Goal: Find specific page/section: Find specific page/section

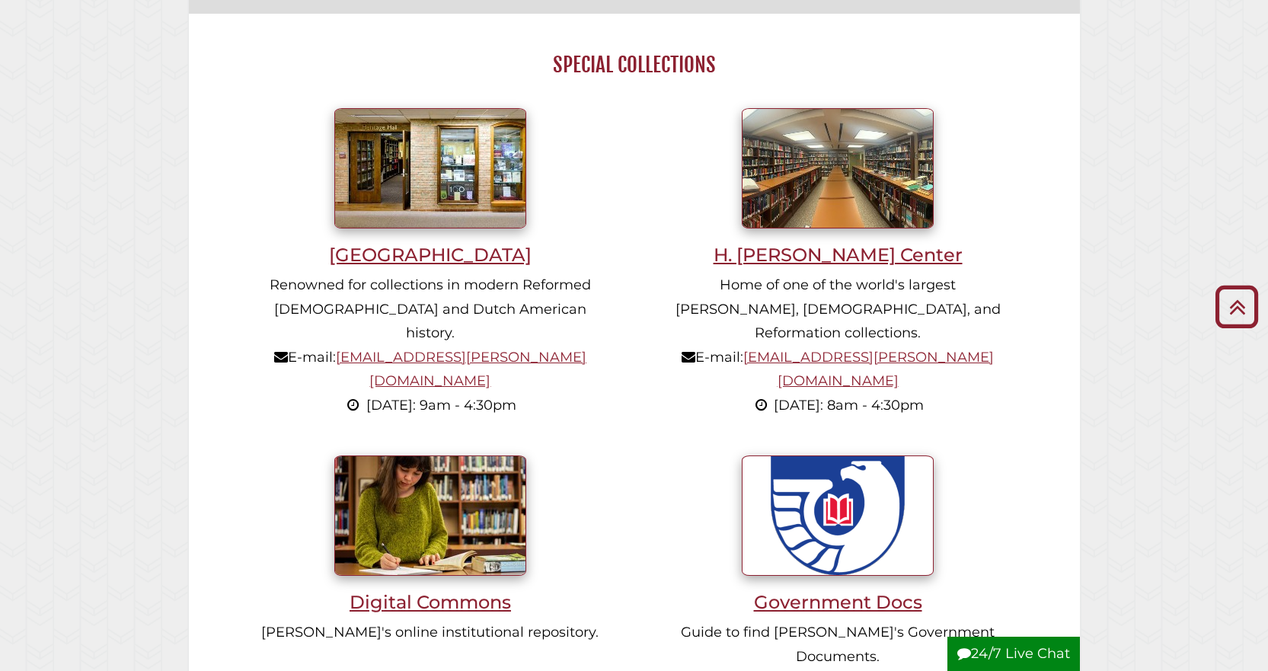
scroll to position [1066, 0]
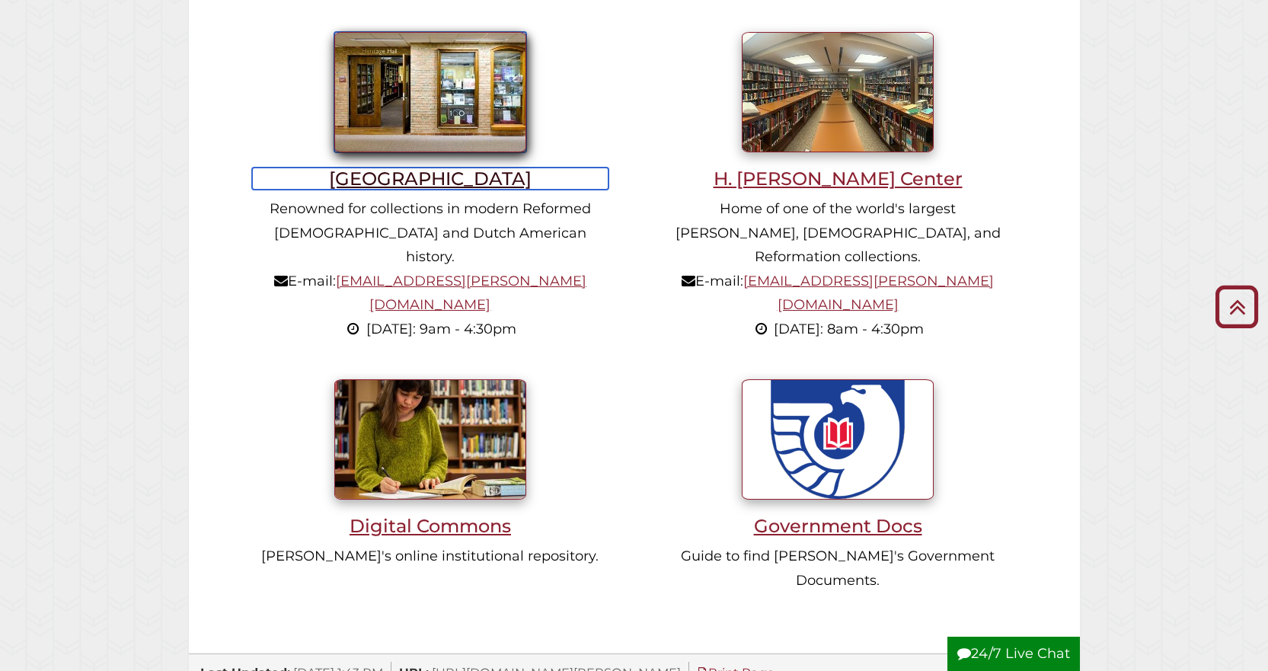
click at [418, 180] on h3 "[GEOGRAPHIC_DATA]" at bounding box center [430, 179] width 356 height 22
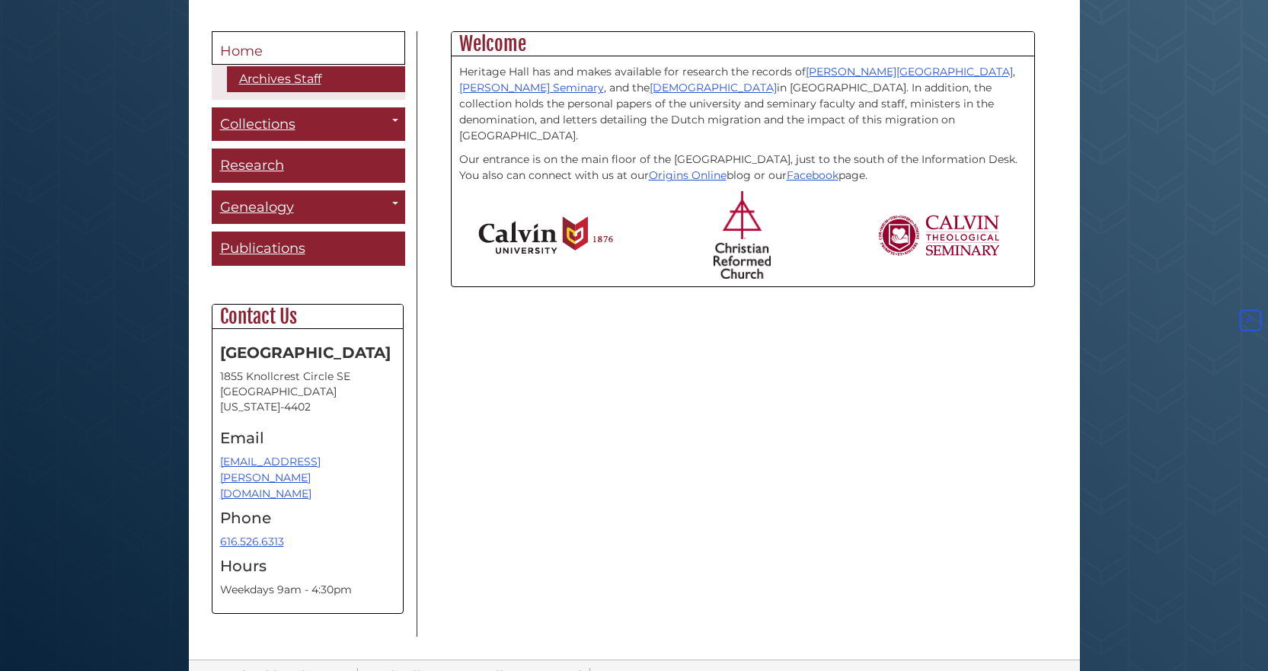
scroll to position [395, 0]
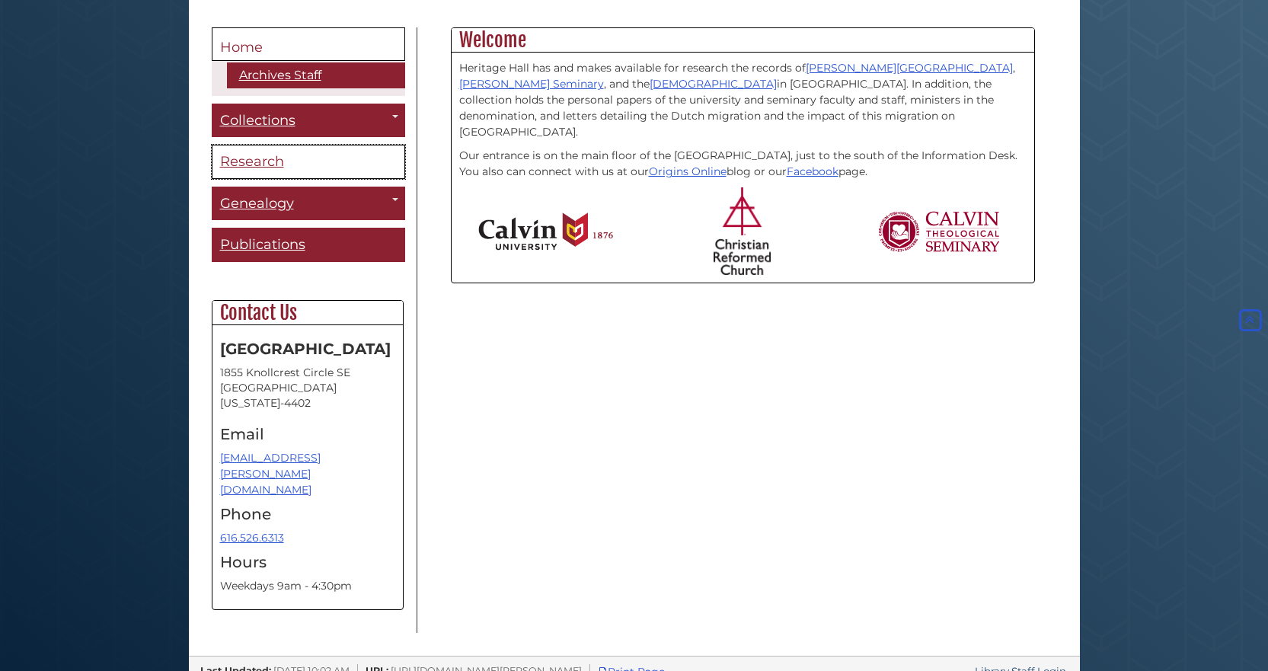
click at [243, 152] on link "Research" at bounding box center [308, 162] width 193 height 34
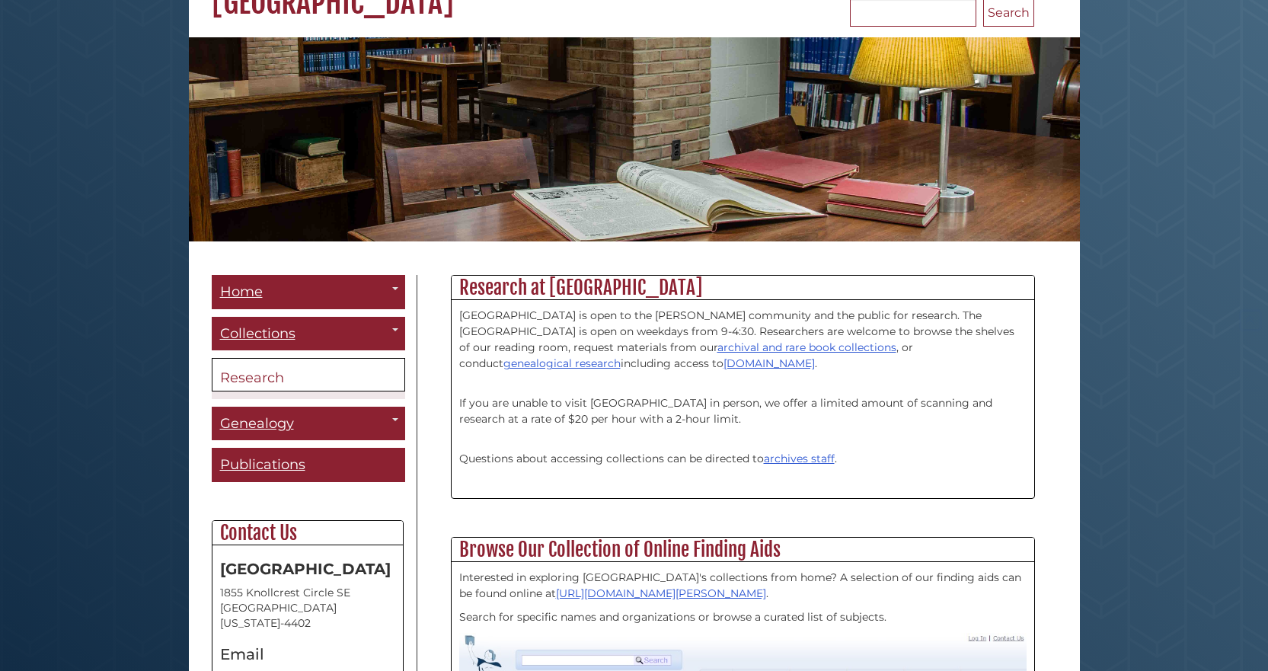
scroll to position [229, 0]
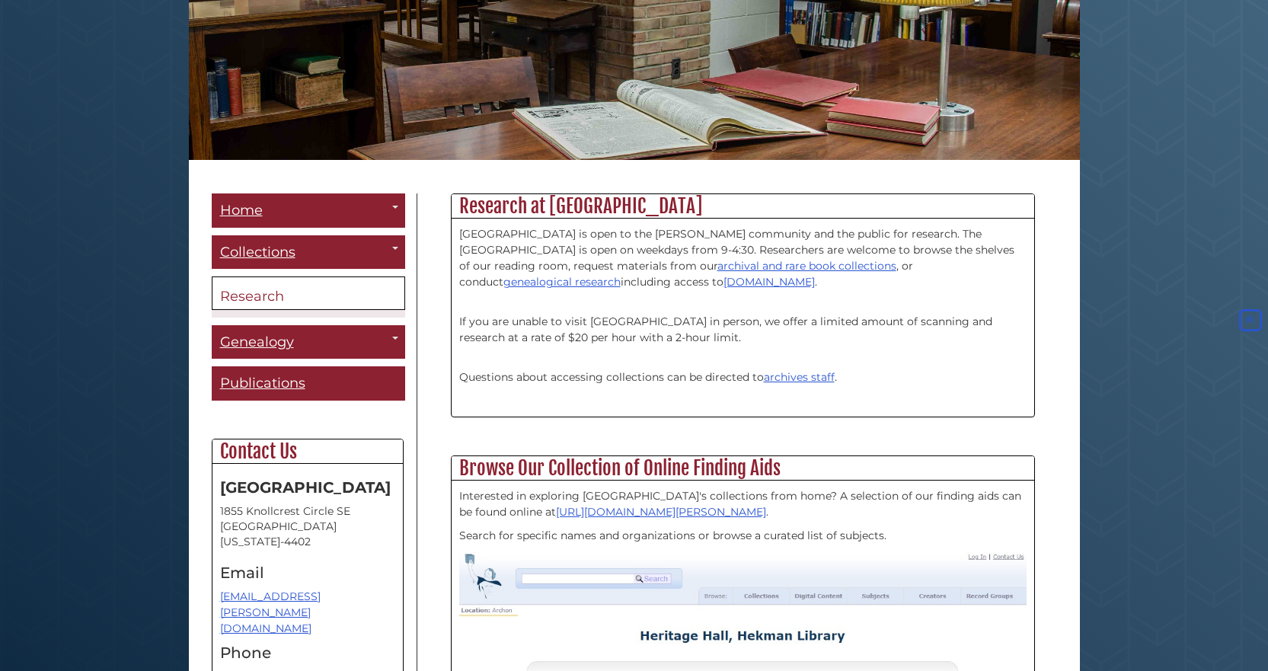
click at [1167, 294] on body "Skip to Main Content Hekman Library Calvin University Hekman Library Heritage H…" at bounding box center [634, 336] width 1268 height 1131
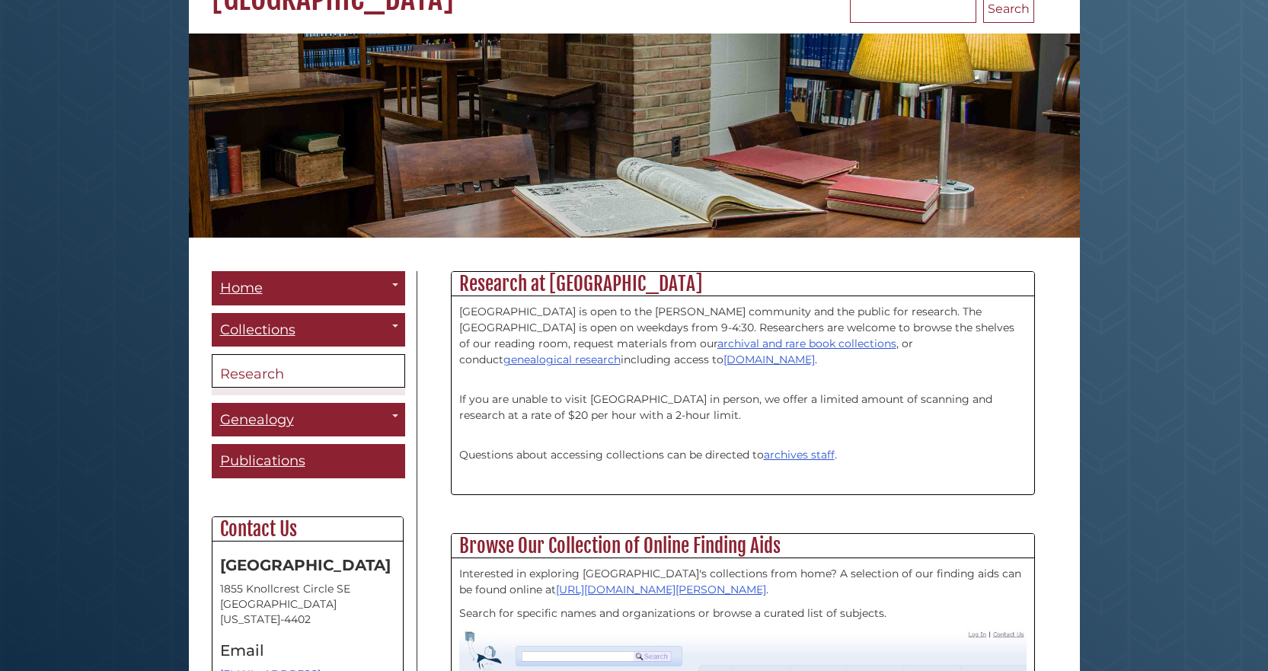
scroll to position [152, 0]
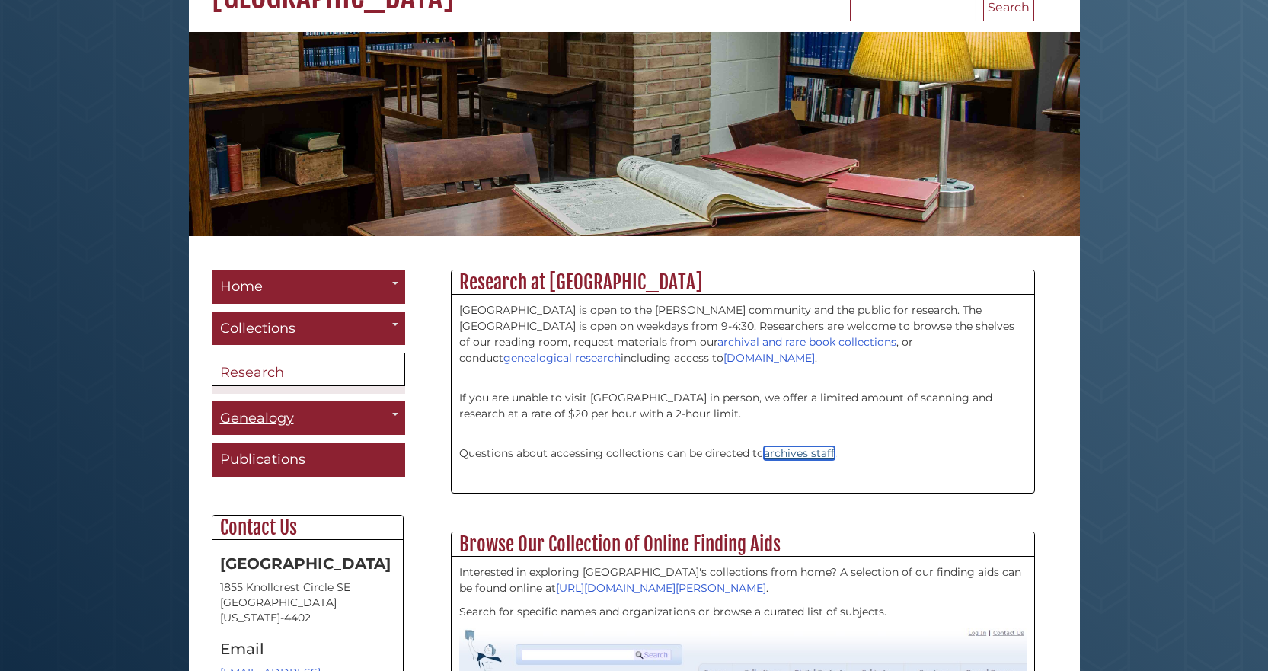
click at [804, 453] on link "archives staff" at bounding box center [799, 453] width 71 height 14
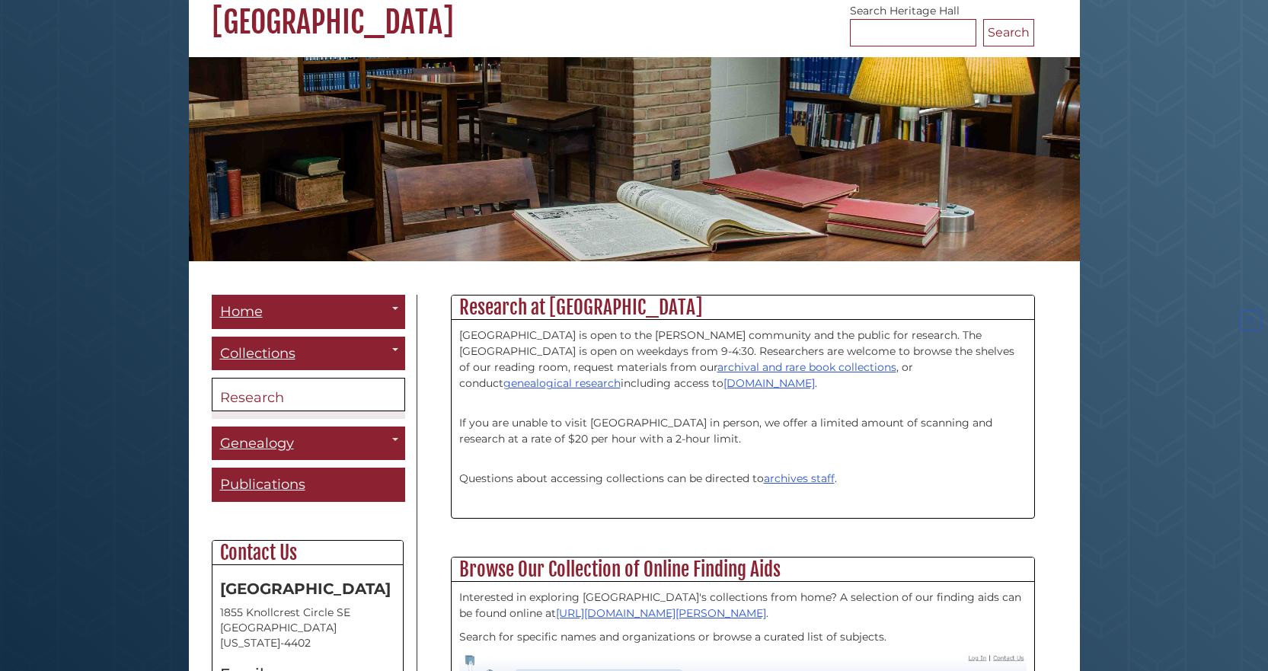
scroll to position [305, 0]
